Goal: Task Accomplishment & Management: Manage account settings

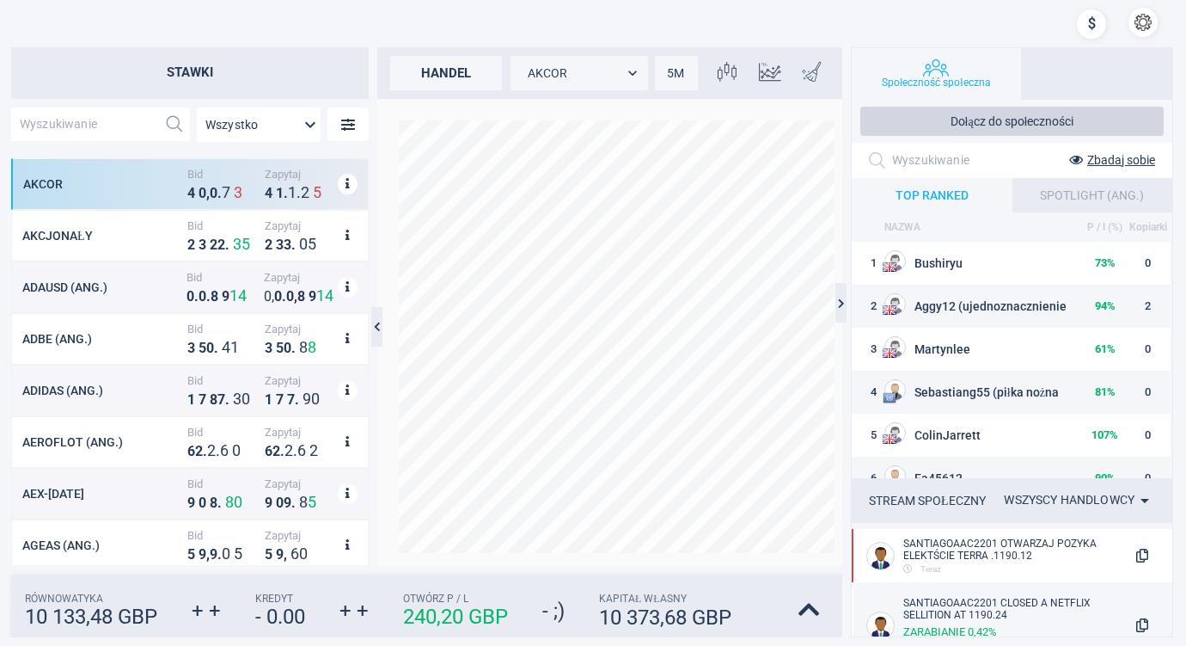
scroll to position [393, 343]
click at [808, 604] on icon at bounding box center [809, 609] width 21 height 24
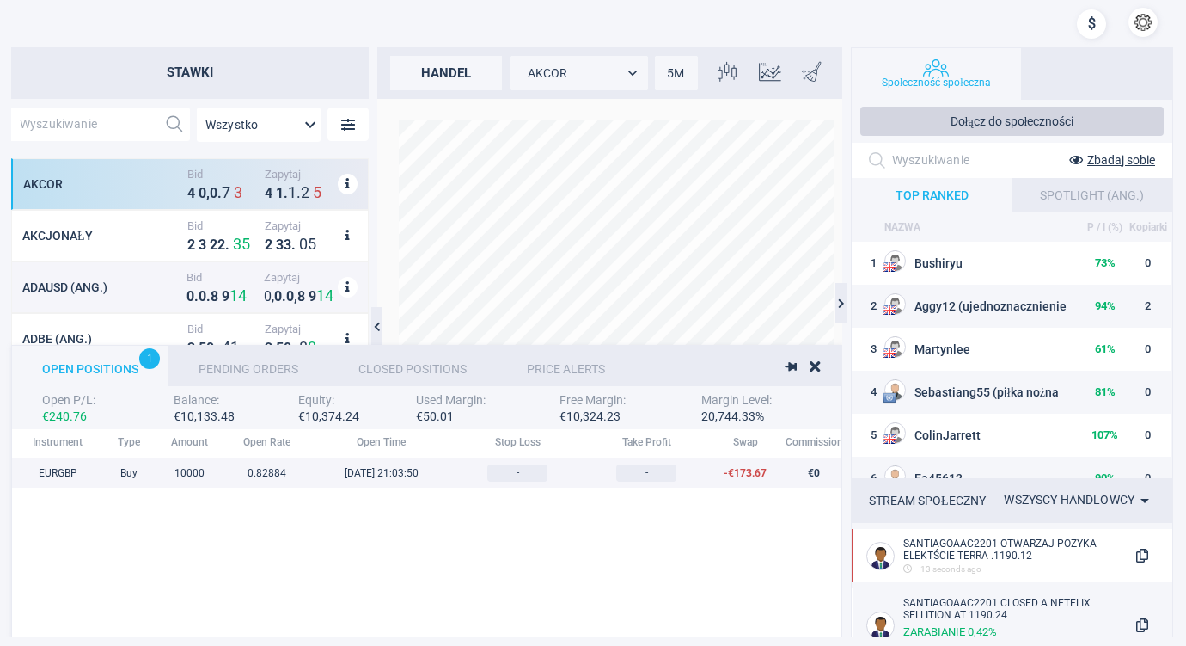
scroll to position [179, 1361]
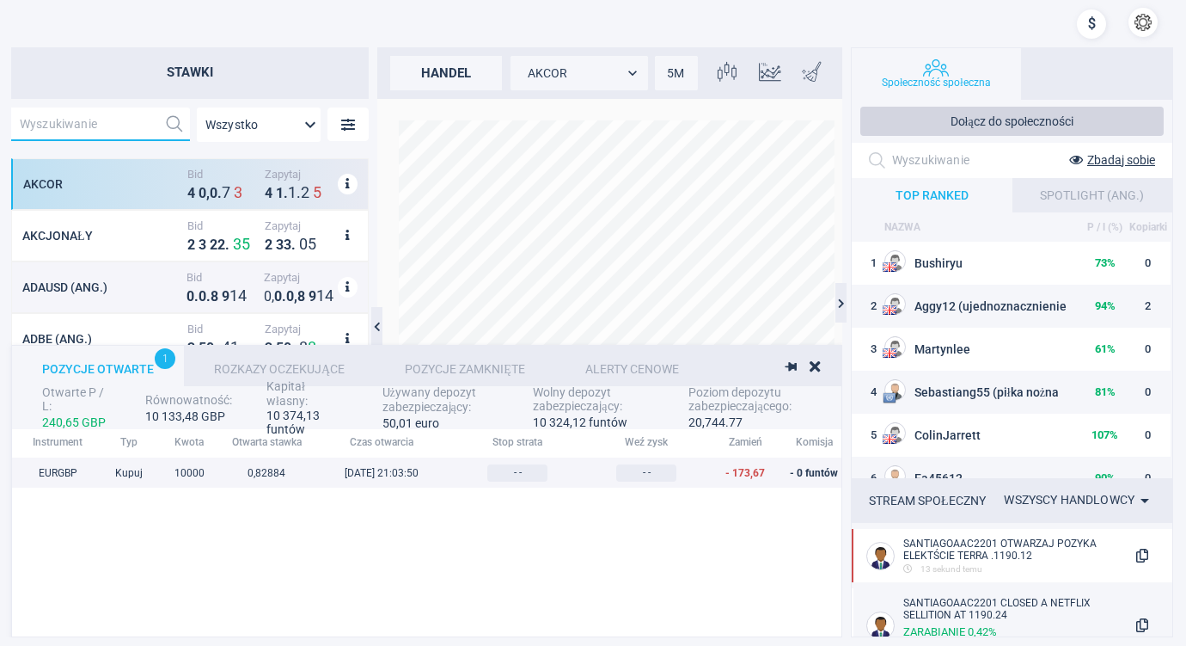
click at [86, 122] on input "text" at bounding box center [84, 124] width 146 height 34
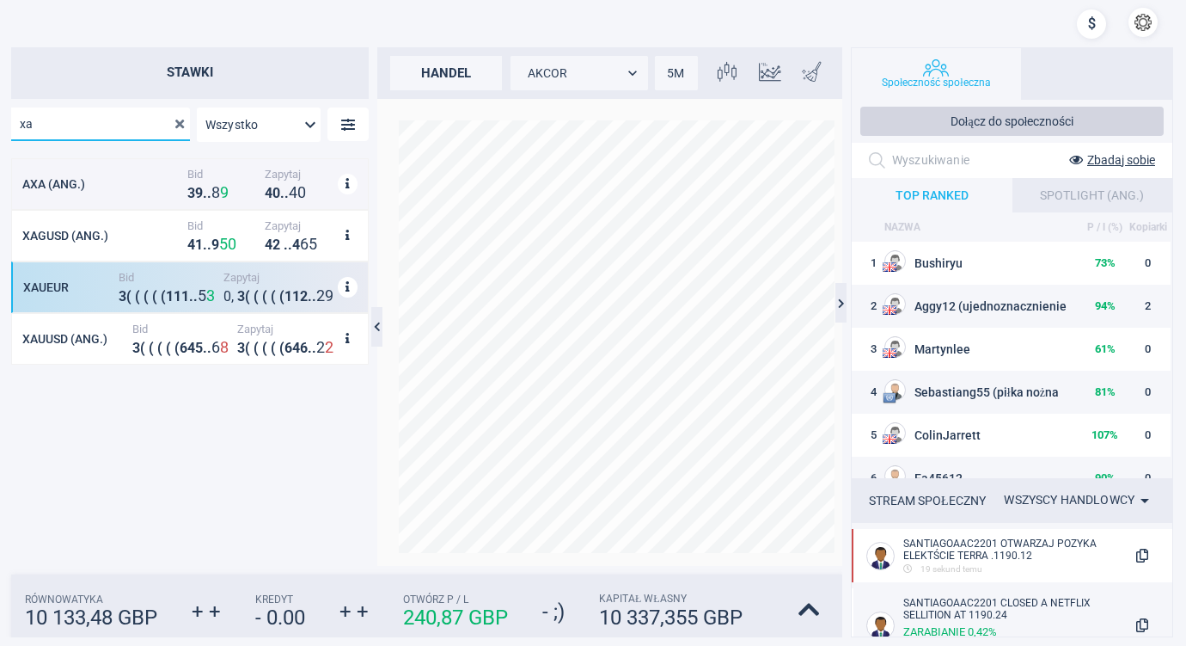
type input "xa"
click at [93, 285] on div "XAUEUR" at bounding box center [68, 287] width 91 height 14
type input "XAUEUR"
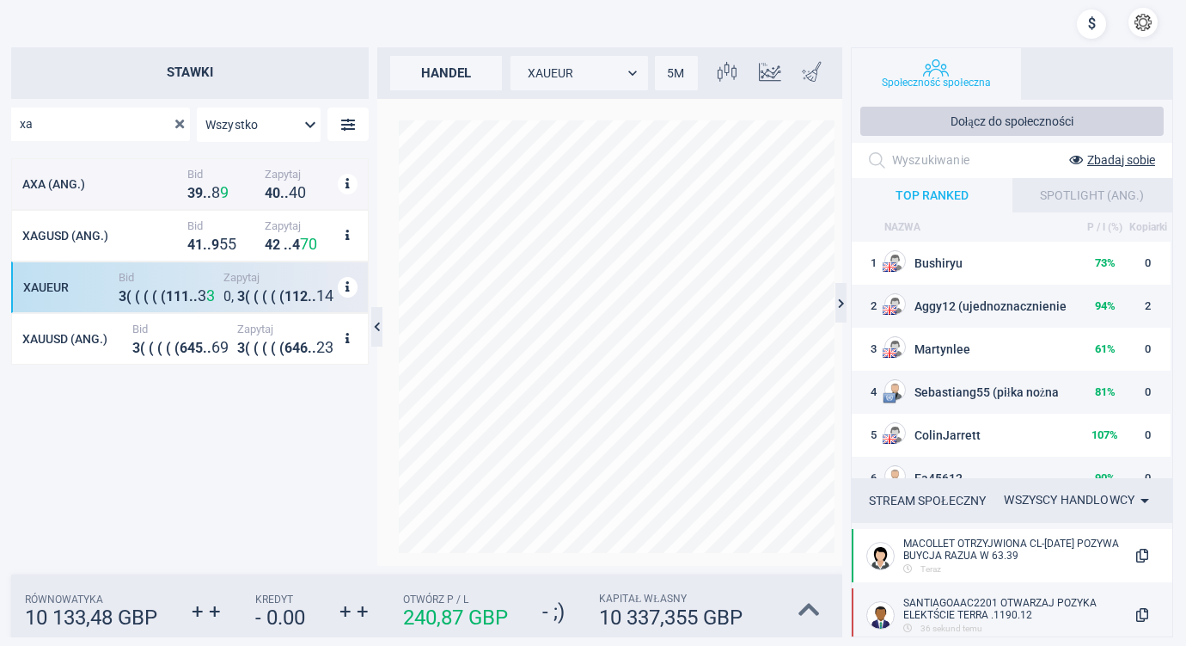
click at [806, 603] on icon at bounding box center [809, 609] width 21 height 24
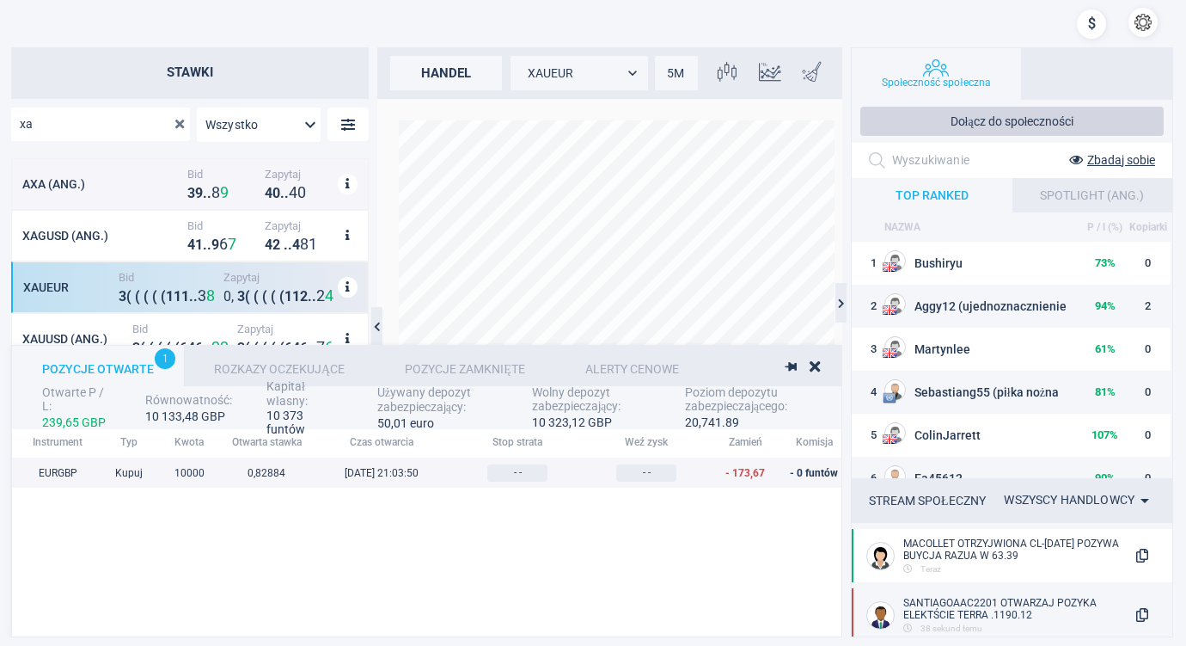
click at [789, 361] on div at bounding box center [790, 366] width 9 height 16
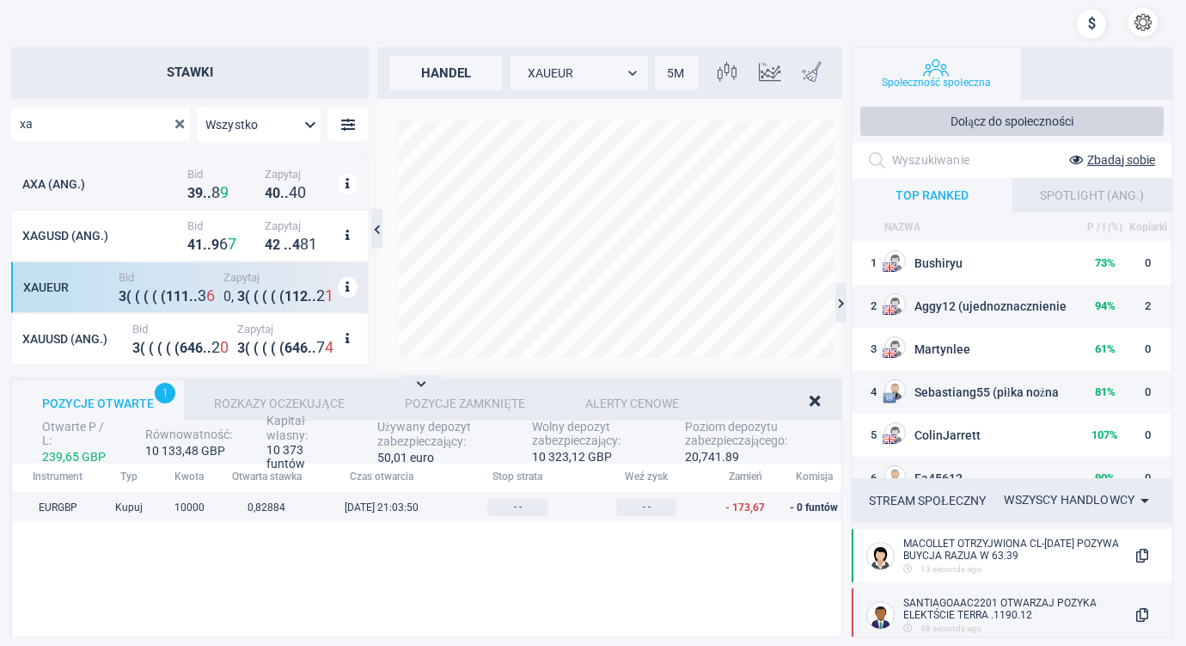
scroll to position [144, 1361]
click at [277, 397] on div "Rozkazy oczekujące" at bounding box center [279, 400] width 191 height 40
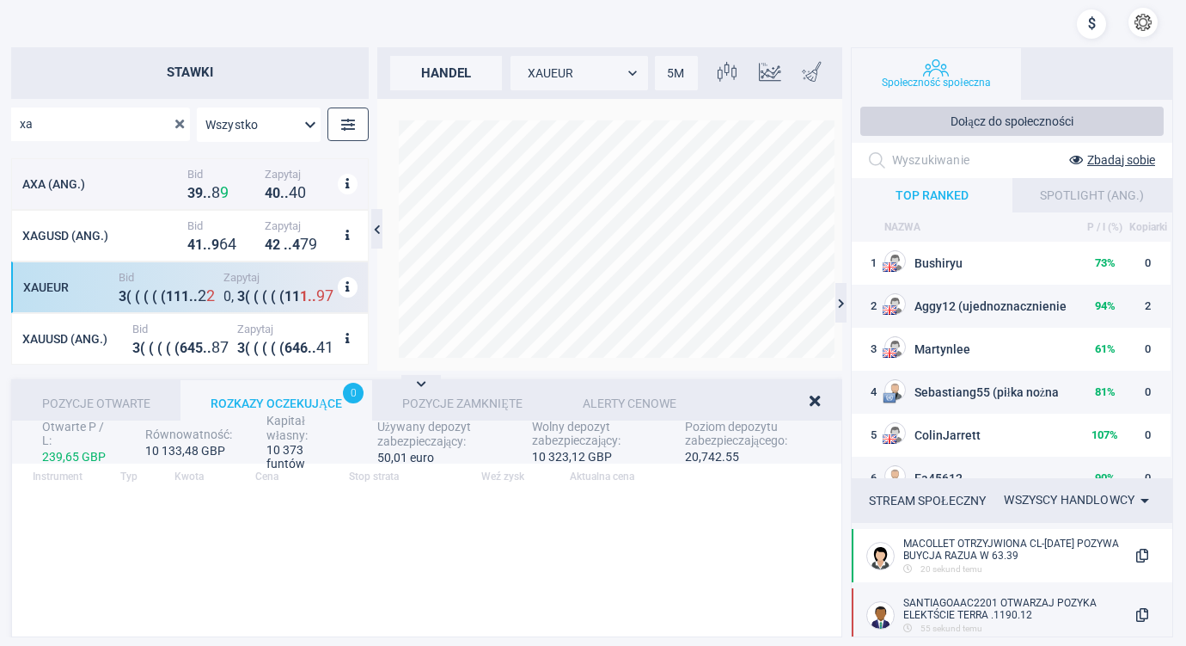
click at [347, 116] on button "button" at bounding box center [348, 124] width 41 height 34
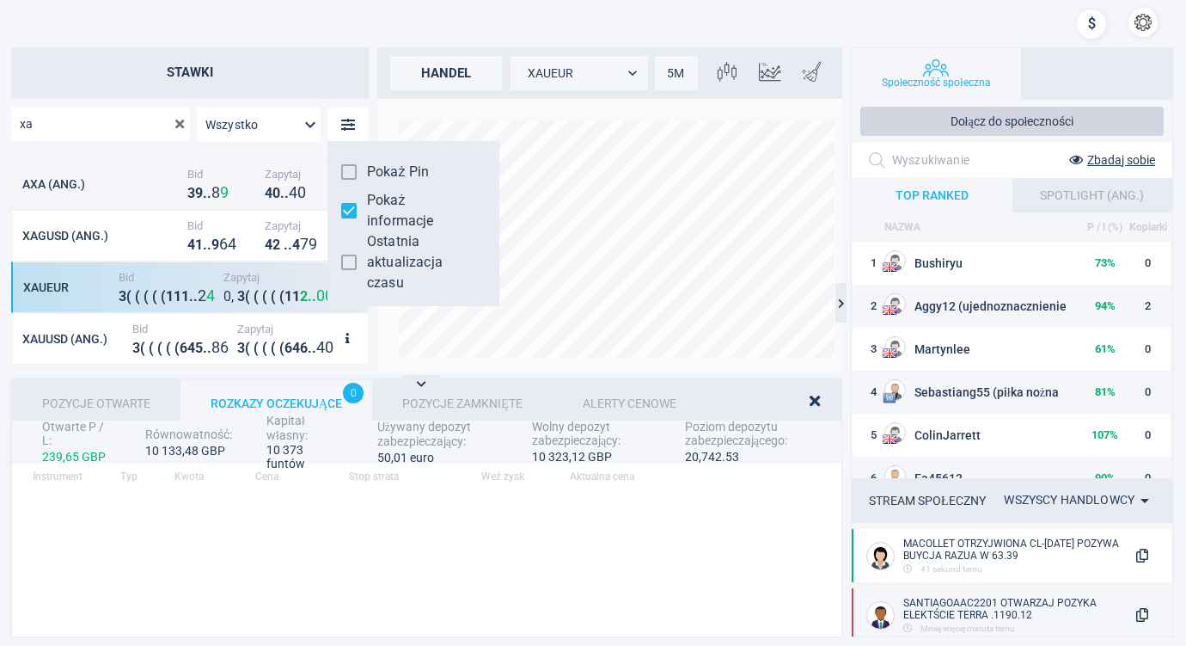
click at [460, 579] on div "Siatka" at bounding box center [699, 557] width 1375 height 130
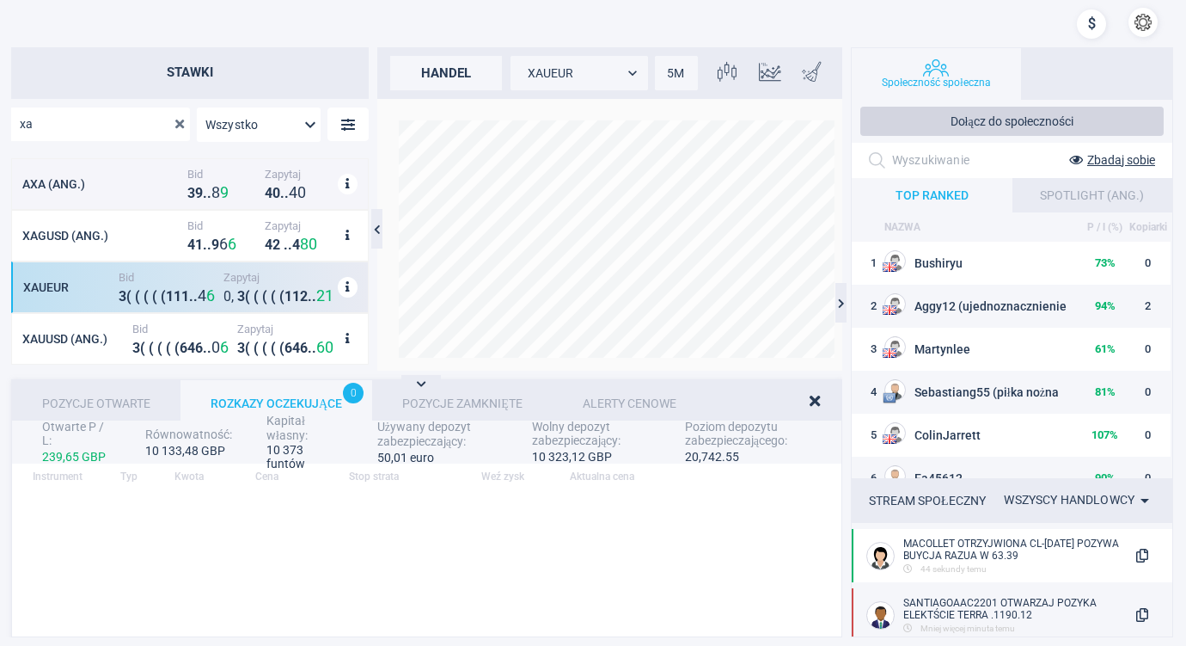
click at [343, 282] on div "Siatka" at bounding box center [348, 287] width 20 height 21
click at [321, 554] on div "Siatka" at bounding box center [699, 557] width 1375 height 130
click at [95, 281] on div "XAUEUR" at bounding box center [68, 287] width 91 height 14
click at [95, 280] on div "XAUEUR" at bounding box center [68, 287] width 91 height 14
click at [44, 282] on div "XAUEUR" at bounding box center [68, 287] width 91 height 14
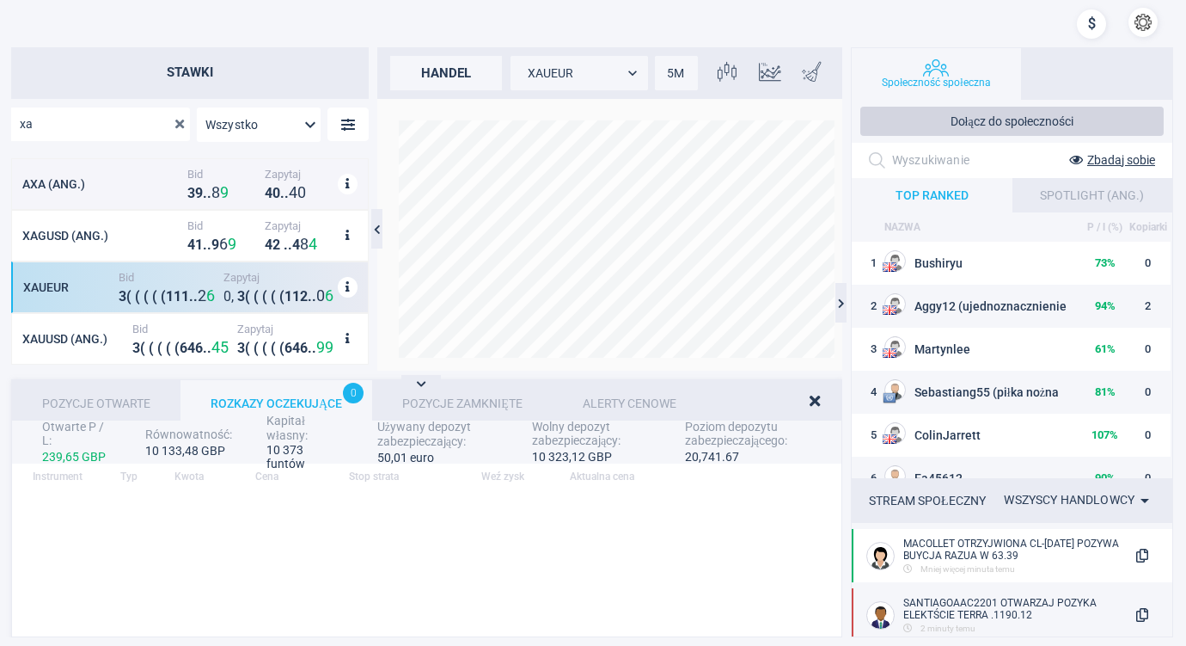
click at [44, 282] on div "XAUEUR" at bounding box center [68, 287] width 91 height 14
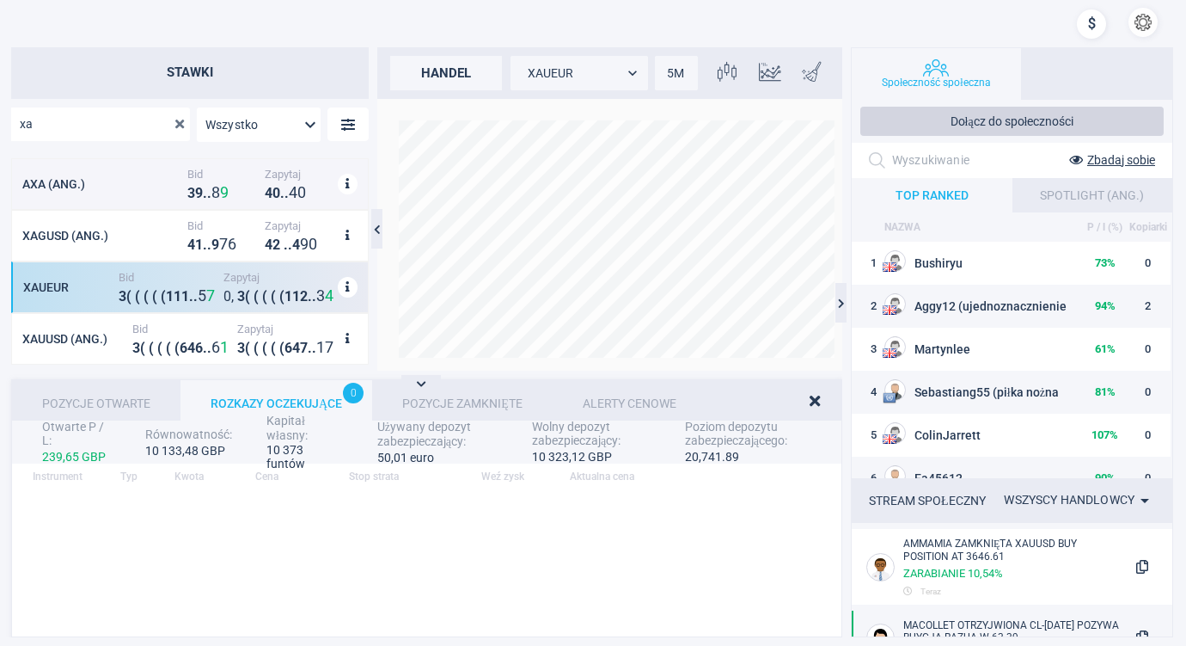
click at [1140, 20] on button "button" at bounding box center [1143, 22] width 29 height 29
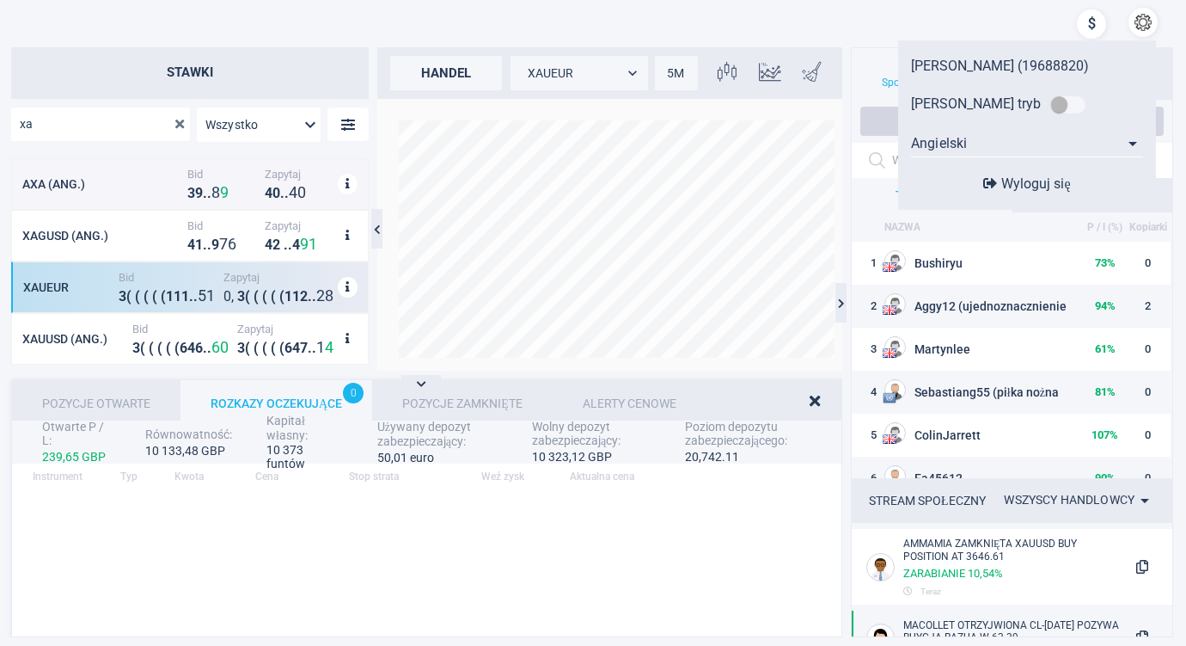
click at [1021, 181] on span "Wyloguj się" at bounding box center [1035, 183] width 69 height 16
